Goal: Task Accomplishment & Management: Manage account settings

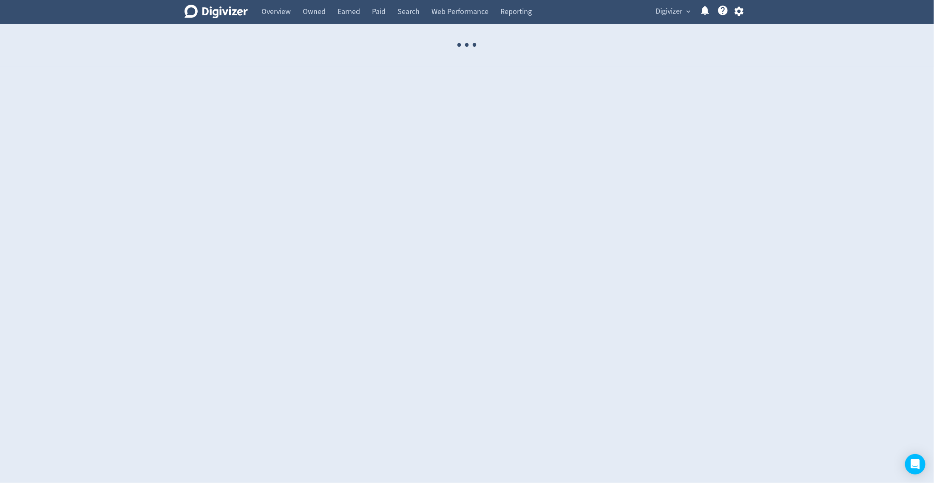
select select "USER"
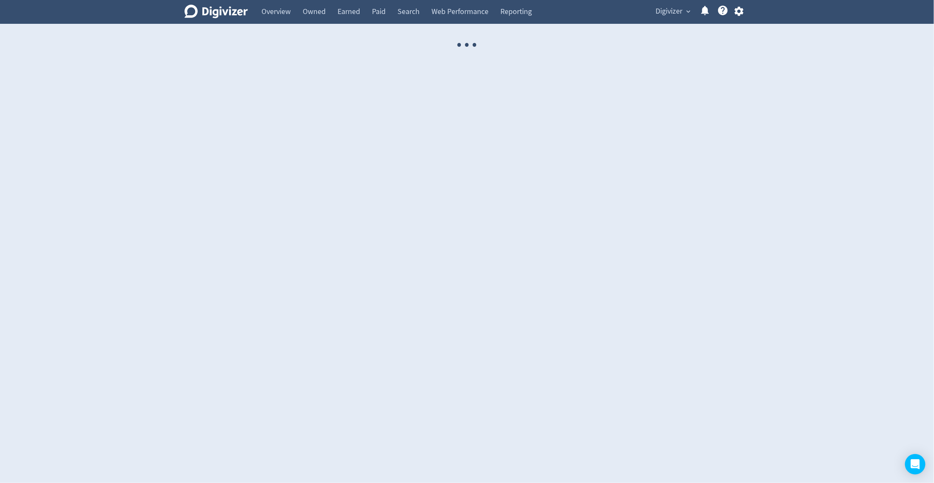
select select "USER"
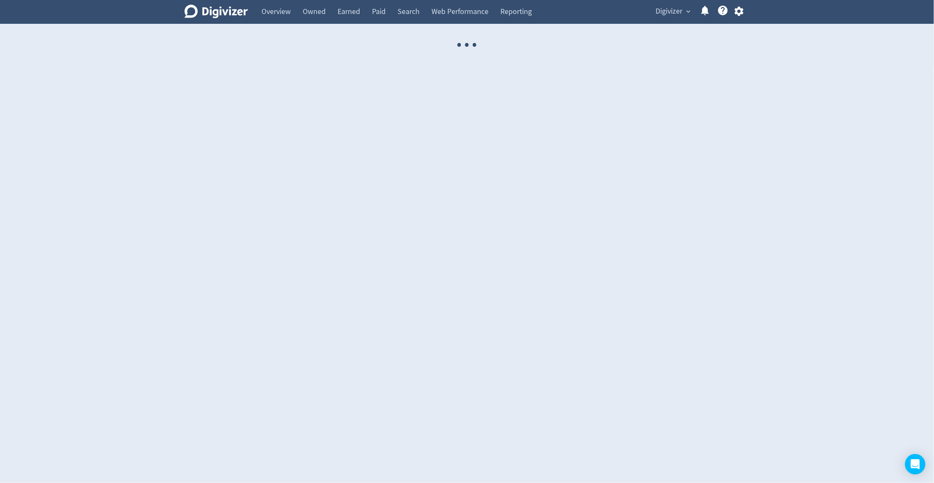
select select "USER"
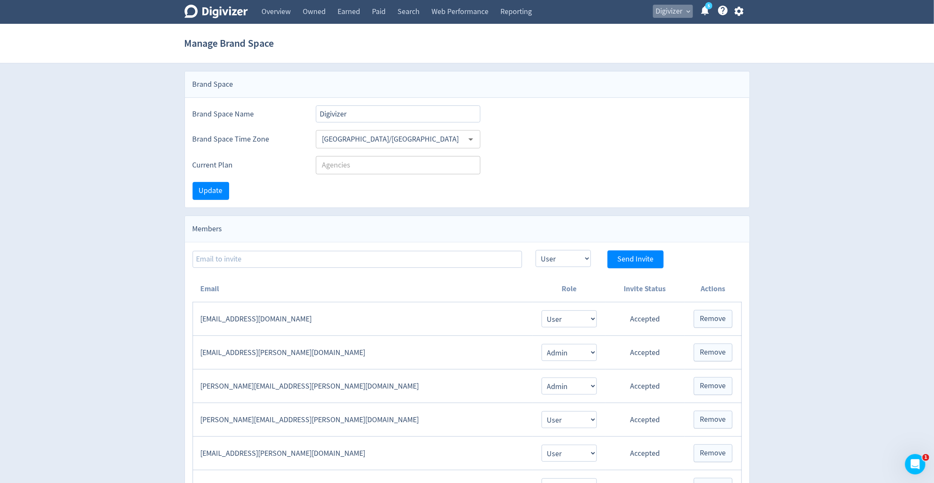
click at [669, 10] on span "Digivizer" at bounding box center [669, 12] width 27 height 14
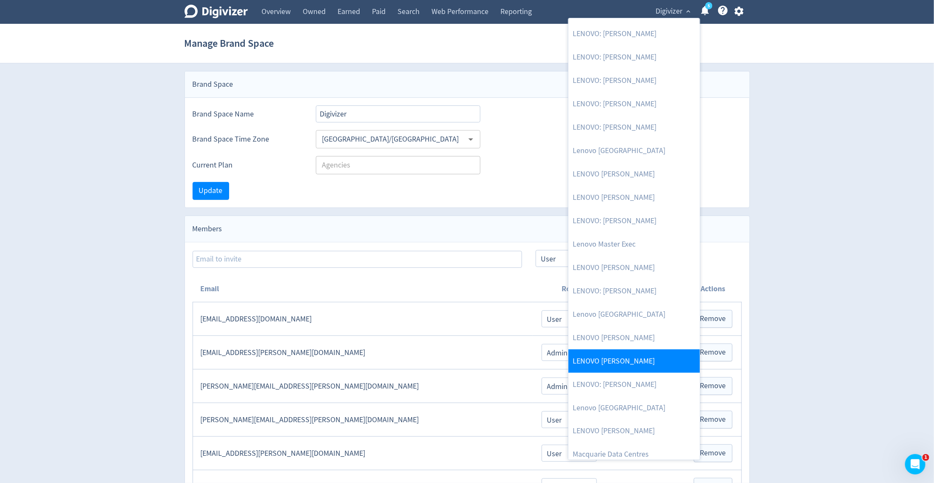
scroll to position [454, 0]
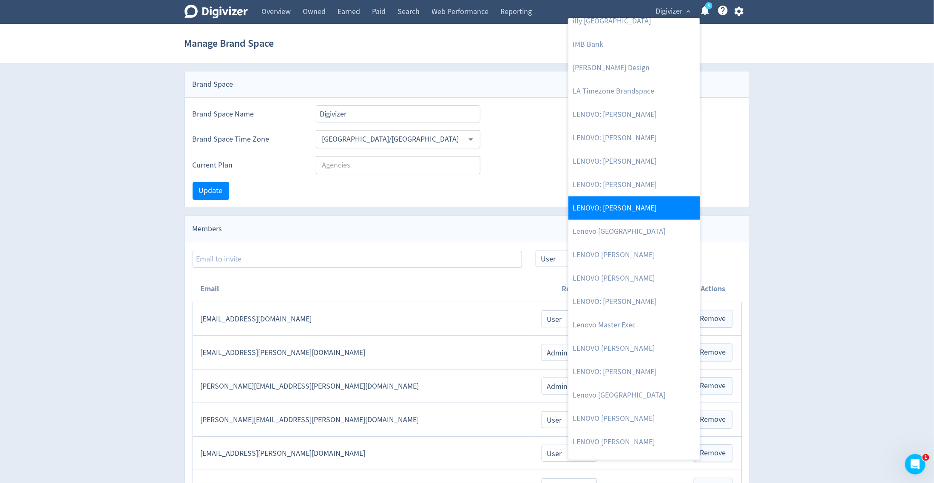
click at [632, 205] on link "LENOVO: [PERSON_NAME]" at bounding box center [634, 207] width 131 height 23
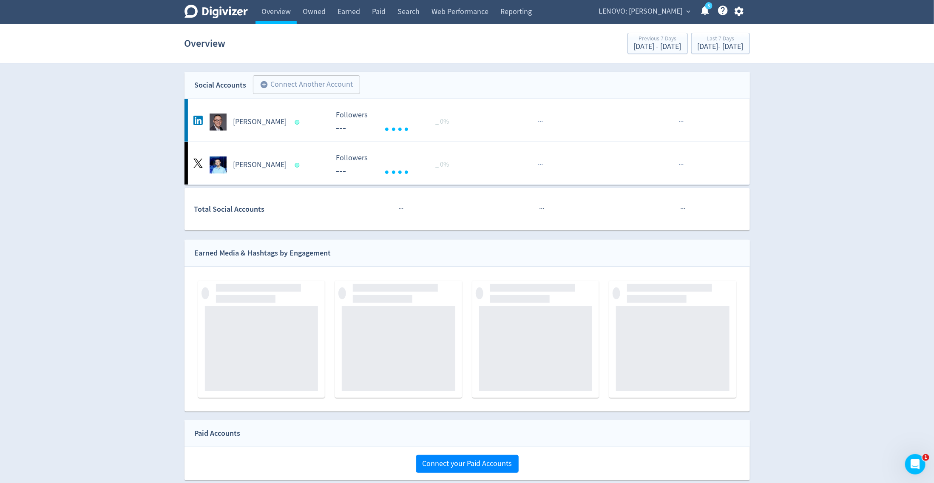
click at [669, 14] on span "LENOVO: [PERSON_NAME]" at bounding box center [641, 12] width 84 height 14
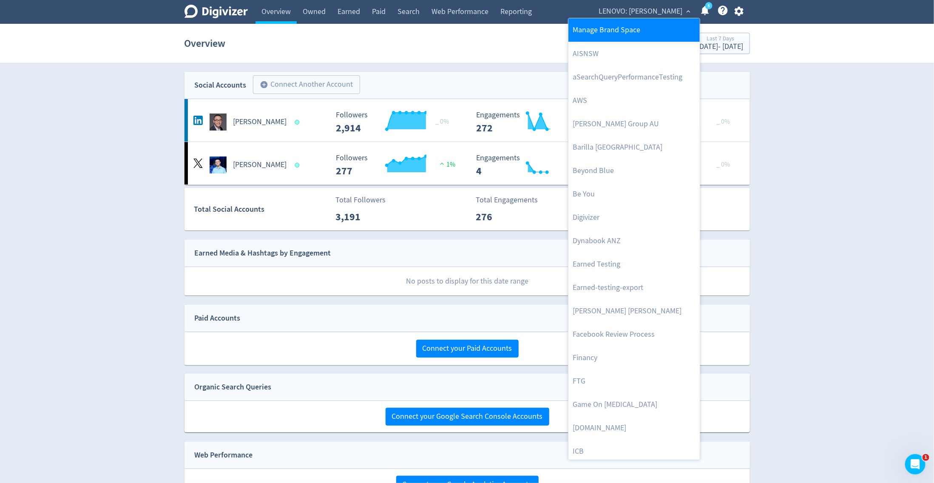
click at [656, 26] on link "Manage Brand Space" at bounding box center [634, 29] width 131 height 23
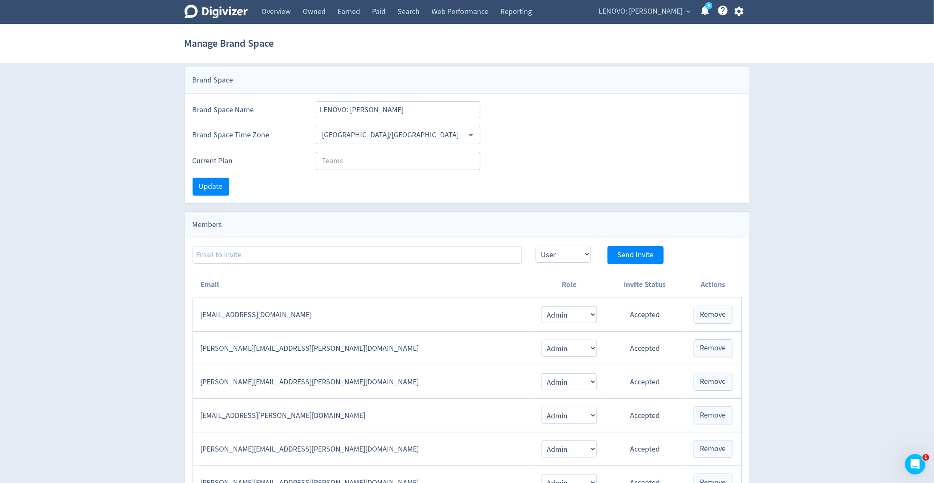
scroll to position [5, 0]
click at [518, 14] on link "Reporting" at bounding box center [516, 12] width 43 height 24
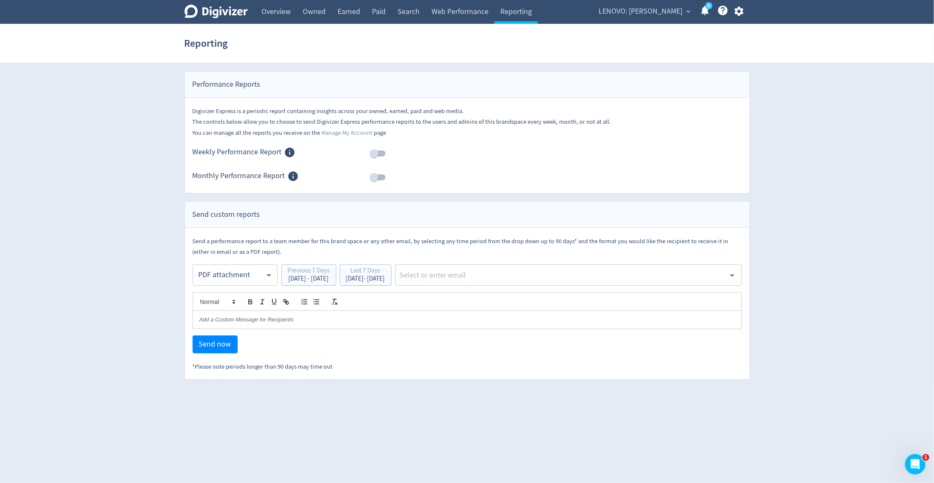
click at [740, 13] on icon "button" at bounding box center [739, 11] width 9 height 9
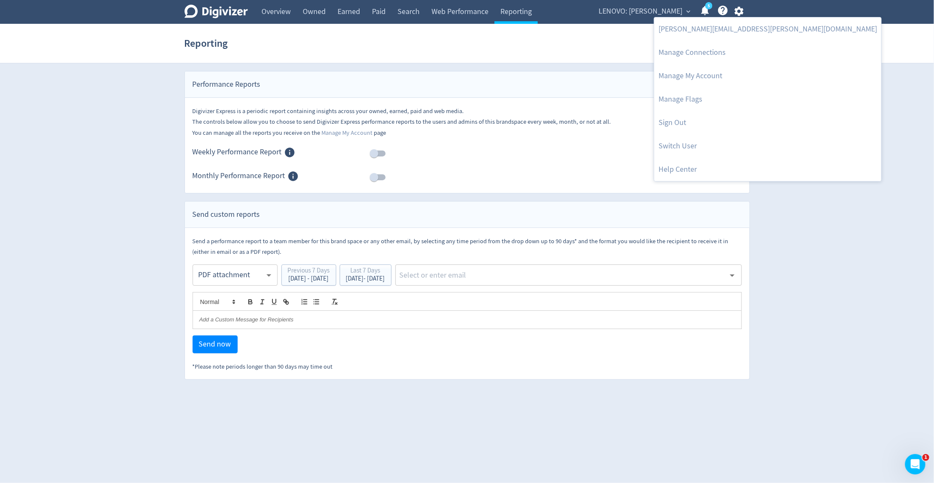
click at [646, 11] on div at bounding box center [467, 241] width 934 height 483
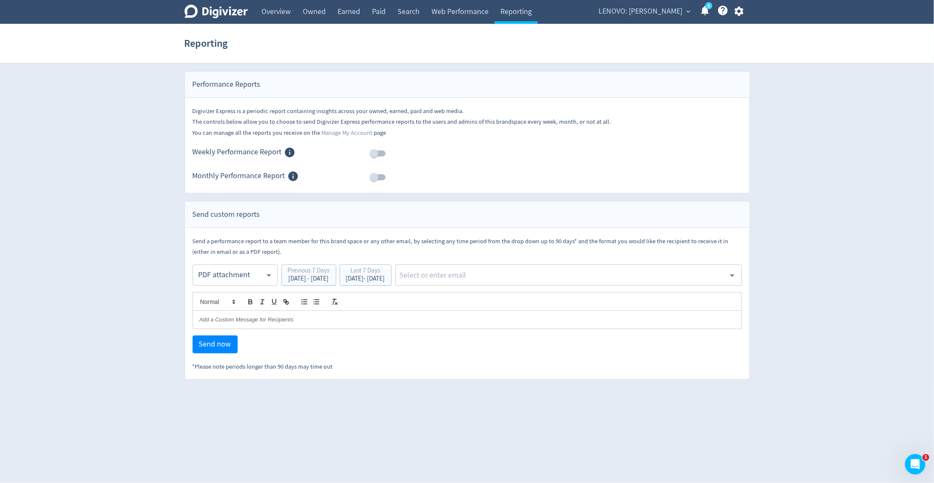
click at [646, 11] on span "LENOVO: [PERSON_NAME]" at bounding box center [641, 12] width 84 height 14
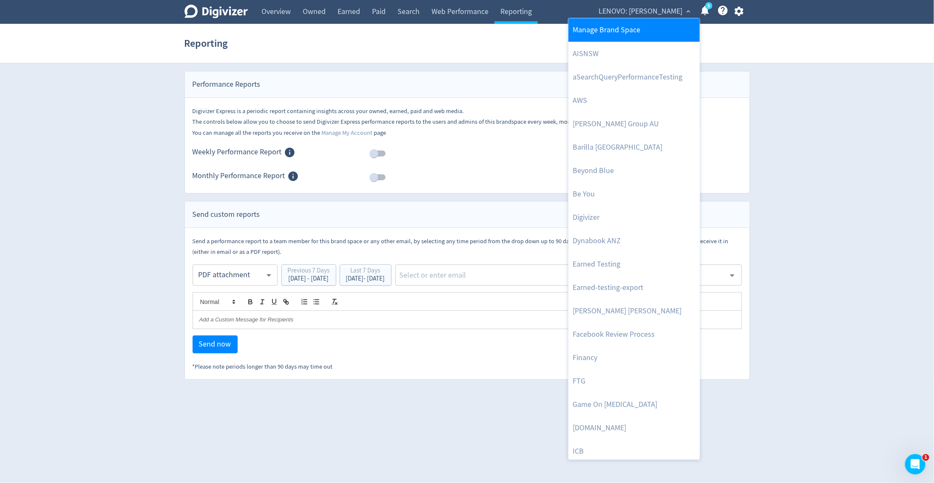
click at [636, 28] on link "Manage Brand Space" at bounding box center [634, 29] width 131 height 23
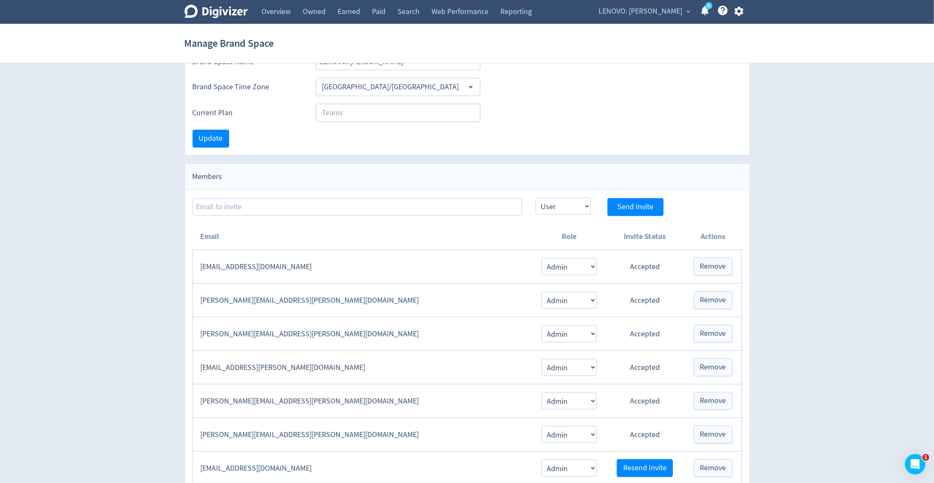
scroll to position [154, 0]
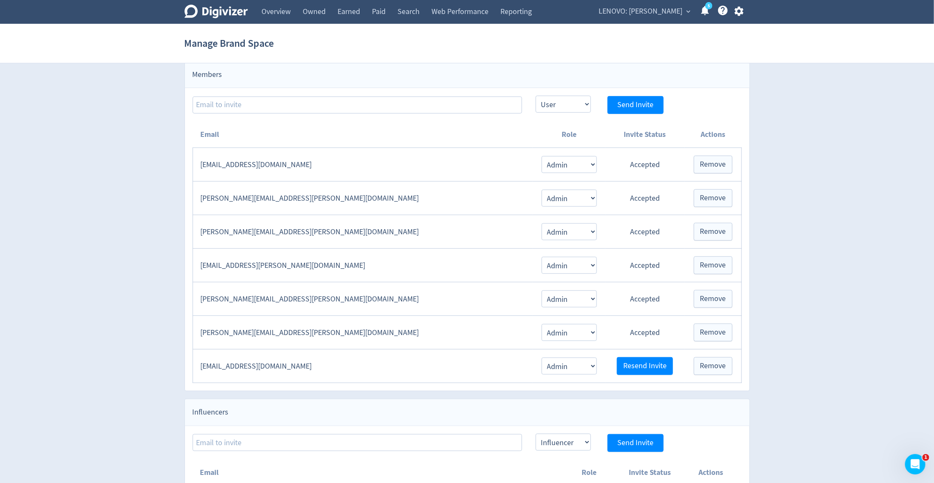
click at [405, 196] on td "[PERSON_NAME][EMAIL_ADDRESS][PERSON_NAME][DOMAIN_NAME]" at bounding box center [363, 199] width 340 height 34
copy td "[PERSON_NAME][EMAIL_ADDRESS][PERSON_NAME][DOMAIN_NAME]"
click at [738, 13] on icon "button" at bounding box center [739, 11] width 9 height 9
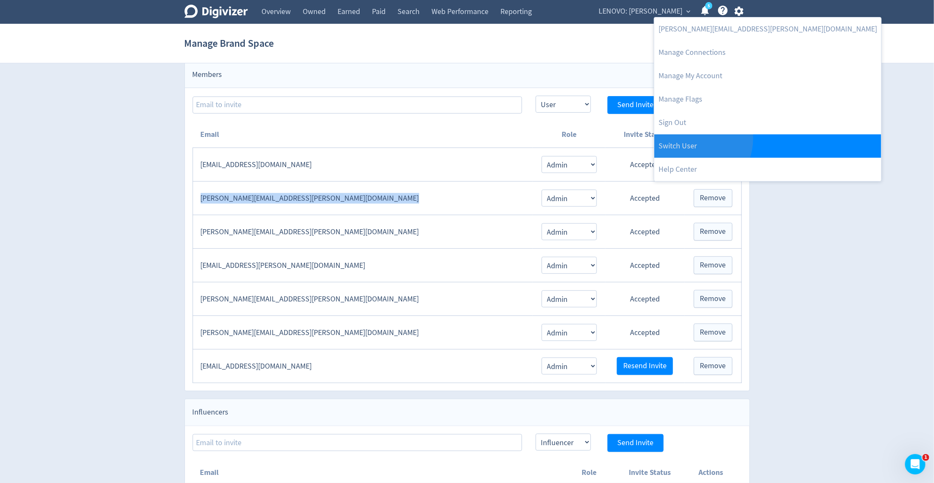
click at [689, 138] on link "Switch User" at bounding box center [768, 145] width 227 height 23
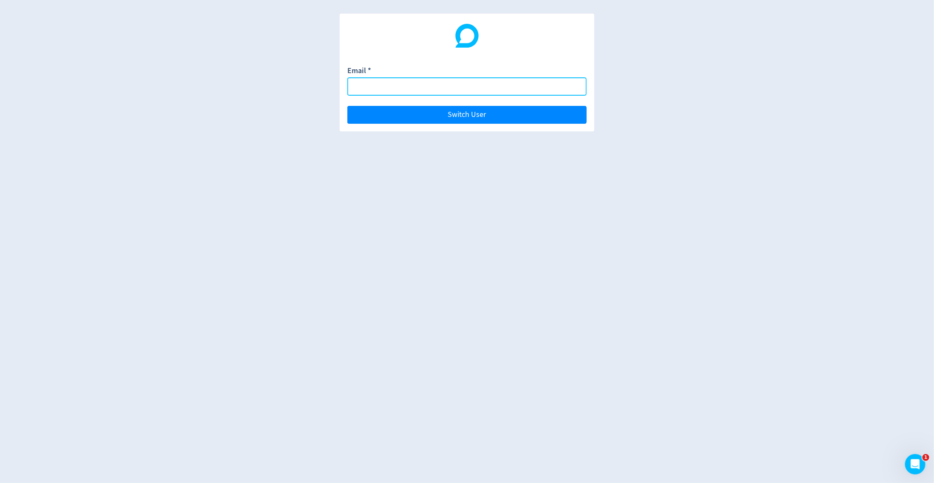
click at [532, 87] on input "Email *" at bounding box center [466, 86] width 239 height 18
paste input "[PERSON_NAME][EMAIL_ADDRESS][PERSON_NAME][DOMAIN_NAME]"
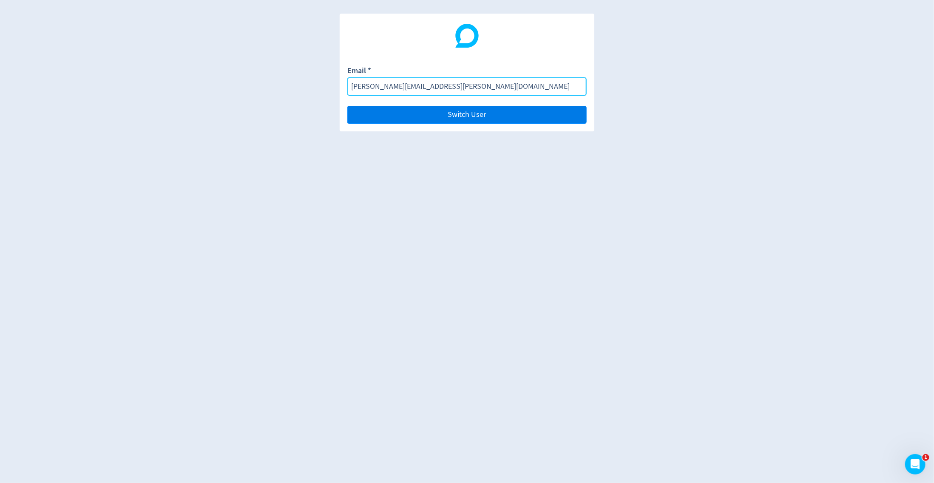
type input "[PERSON_NAME][EMAIL_ADDRESS][PERSON_NAME][DOMAIN_NAME]"
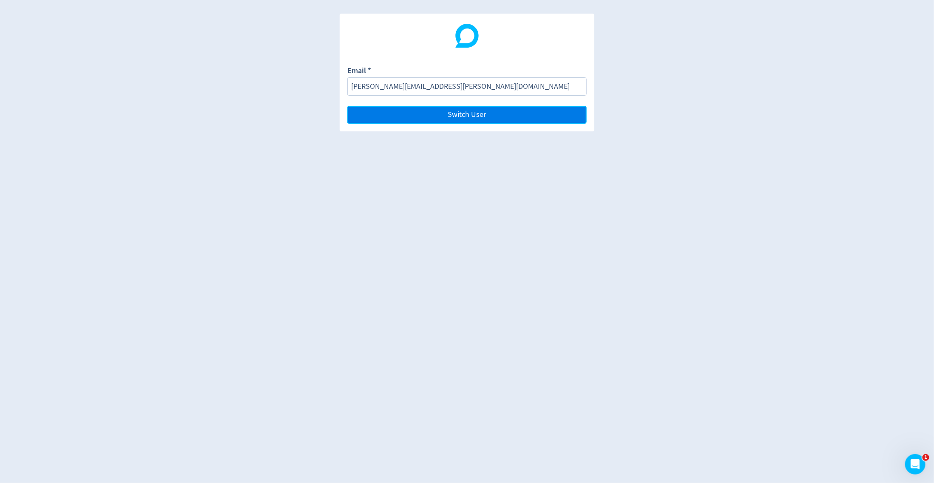
click at [527, 113] on button "Switch User" at bounding box center [466, 115] width 239 height 18
